Goal: Task Accomplishment & Management: Use online tool/utility

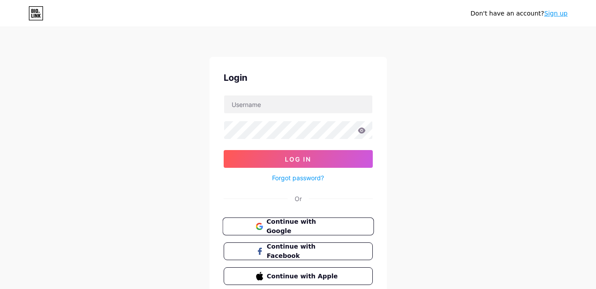
click at [287, 228] on span "Continue with Google" at bounding box center [303, 226] width 74 height 19
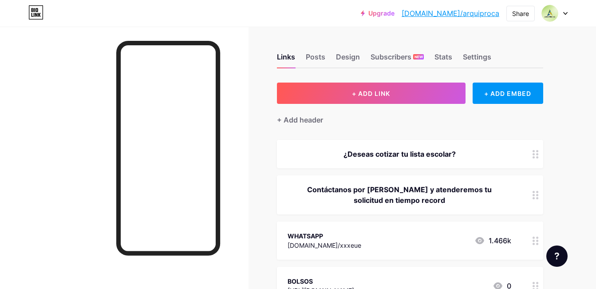
click at [449, 188] on div "Contáctanos por [PERSON_NAME] y atenderemos tu solicitud en tiempo record" at bounding box center [399, 194] width 224 height 21
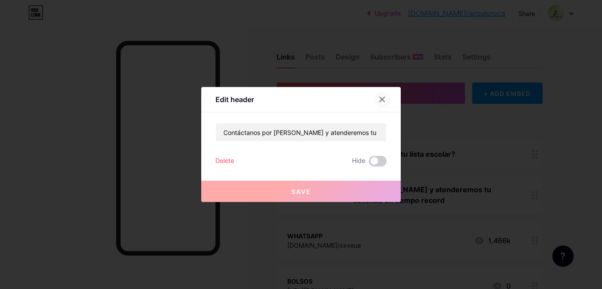
click at [379, 95] on div at bounding box center [382, 99] width 16 height 16
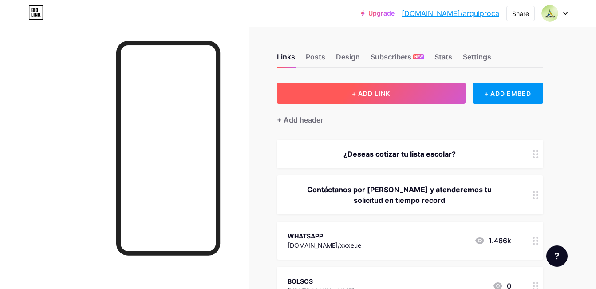
click at [404, 100] on button "+ ADD LINK" at bounding box center [371, 92] width 189 height 21
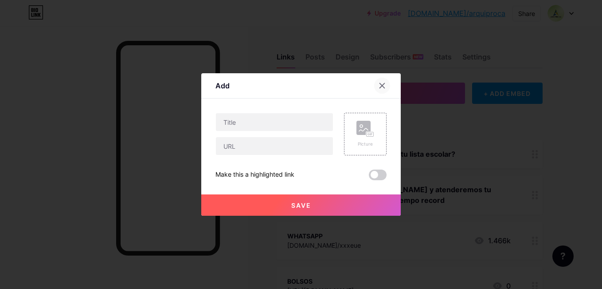
click at [374, 86] on div at bounding box center [382, 86] width 16 height 16
